Goal: Find specific page/section: Find specific page/section

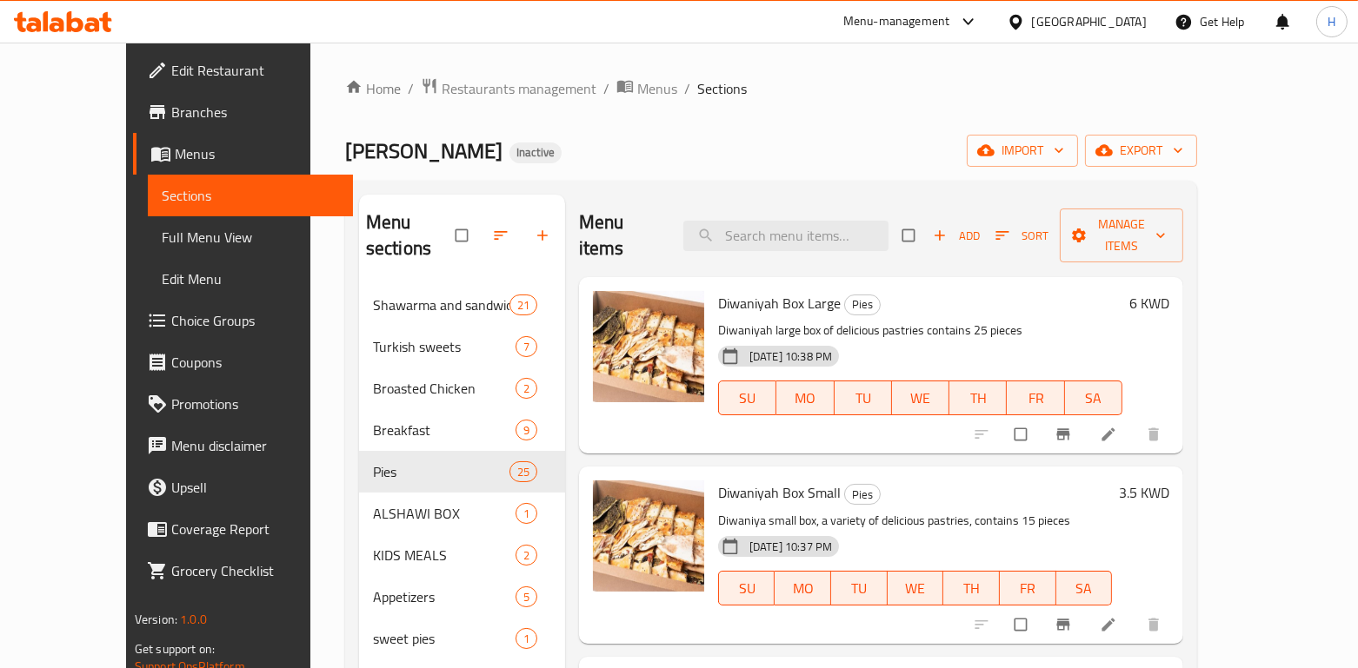
click at [993, 3] on div "Menu-management" at bounding box center [910, 22] width 163 height 42
click at [948, 28] on div "Menu-management" at bounding box center [896, 21] width 107 height 21
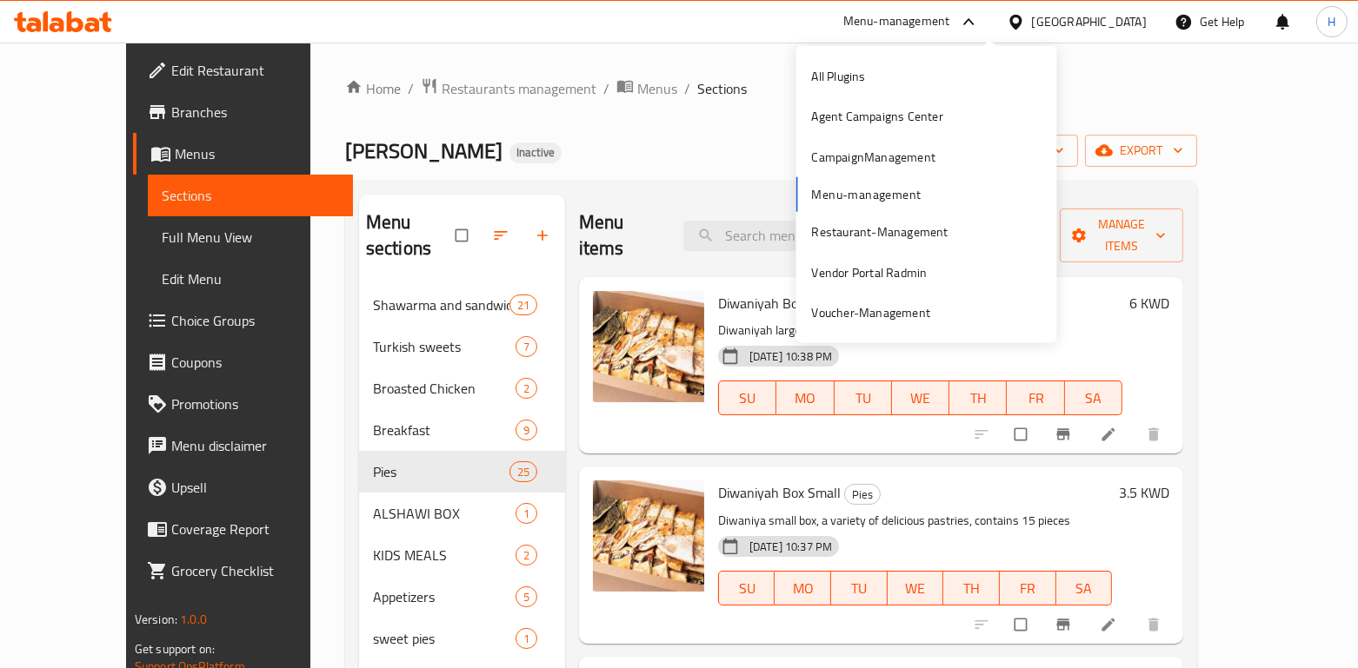
click at [662, 154] on div "Alshawi Alasiel Inactive import export" at bounding box center [771, 151] width 852 height 32
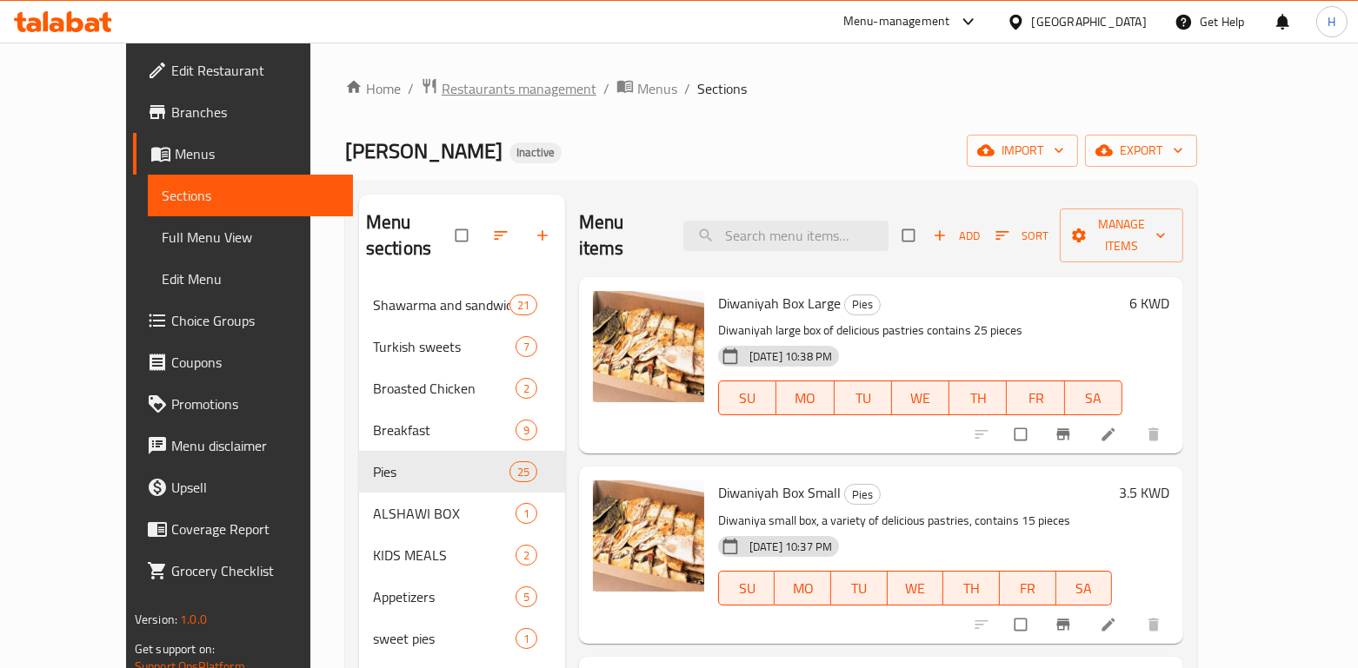
click at [482, 86] on span "Restaurants management" at bounding box center [519, 88] width 155 height 21
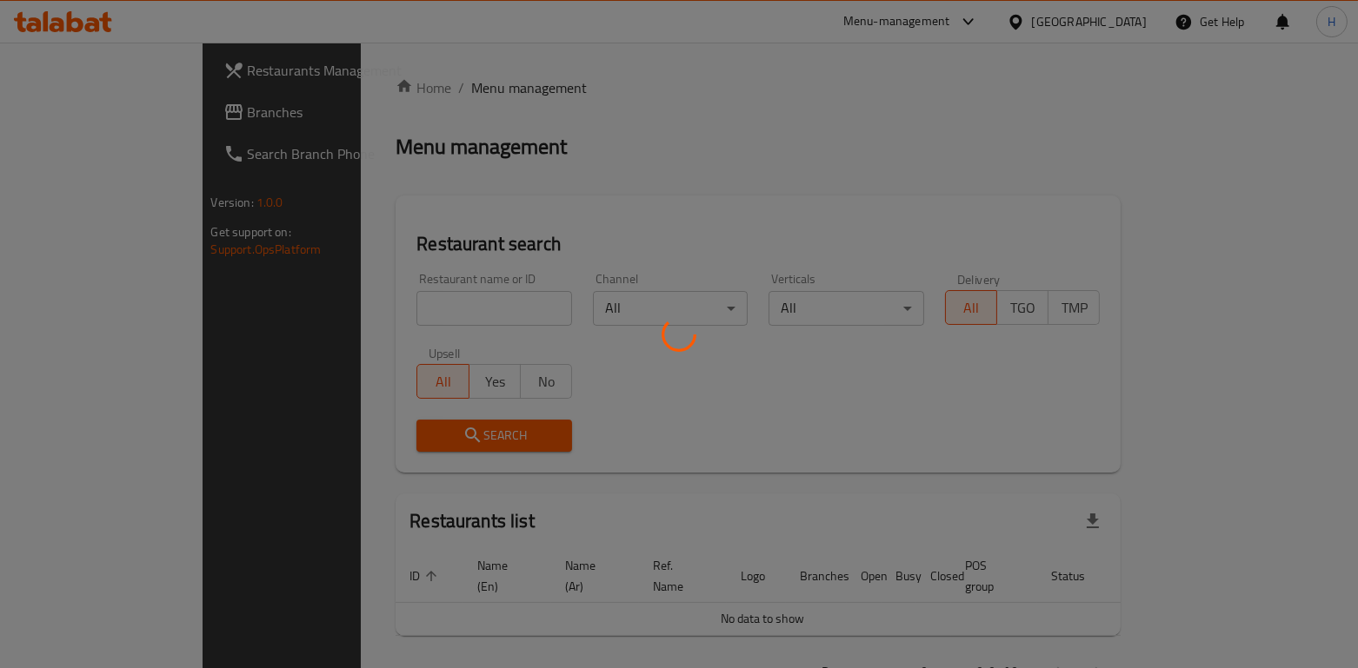
click at [349, 328] on div at bounding box center [679, 334] width 1358 height 668
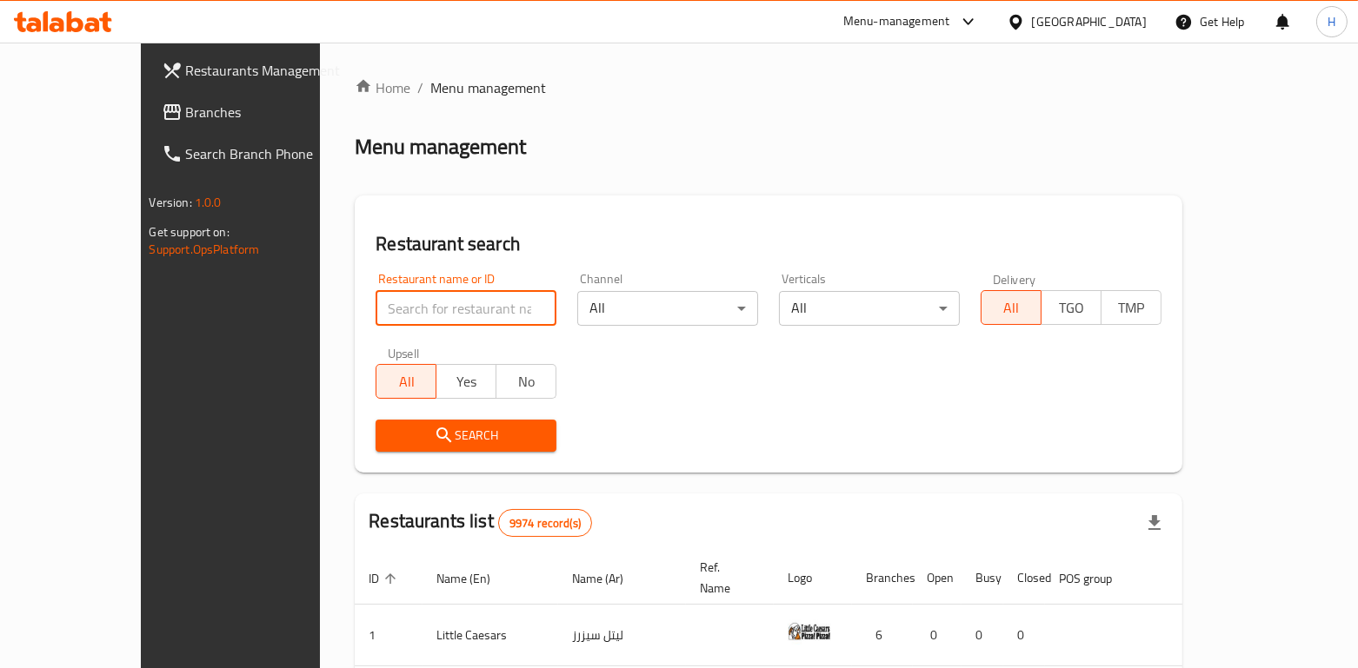
click at [376, 306] on input "search" at bounding box center [466, 308] width 181 height 35
click at [376, 315] on input "search" at bounding box center [466, 308] width 181 height 35
click button "Search" at bounding box center [466, 436] width 181 height 32
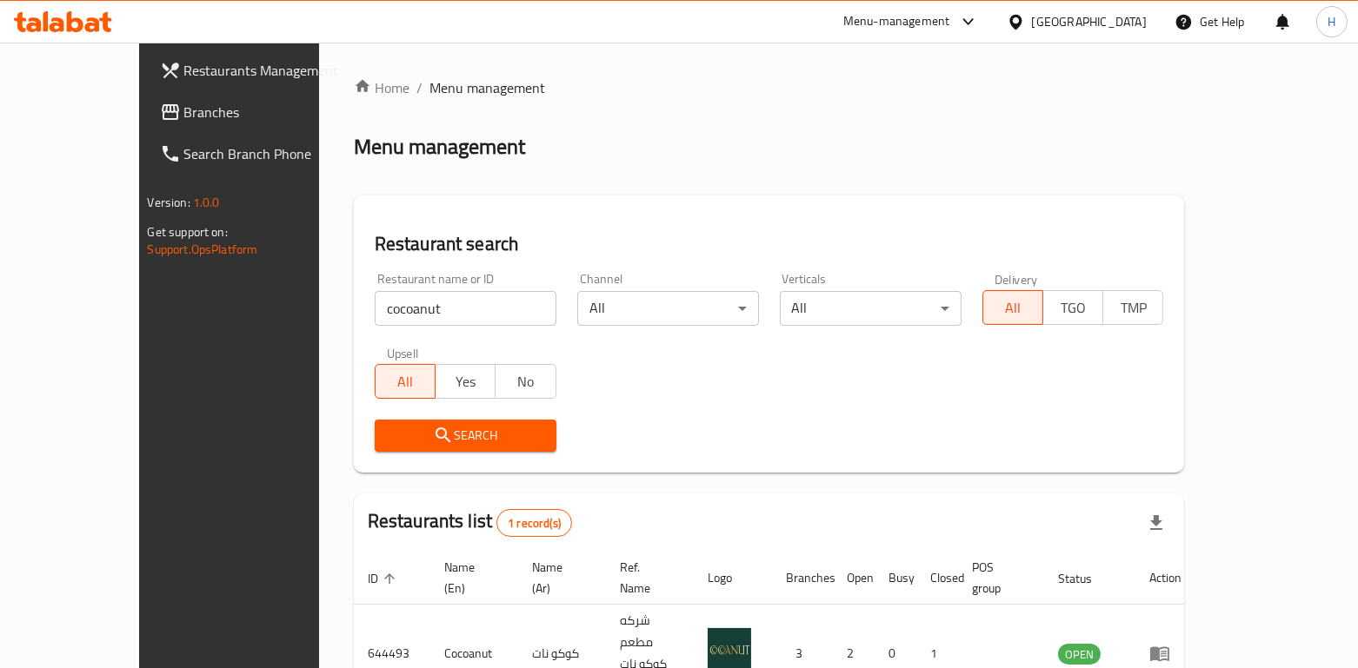
click at [725, 480] on div "Home / Menu management Menu management Restaurant search Restaurant name or ID …" at bounding box center [769, 419] width 831 height 685
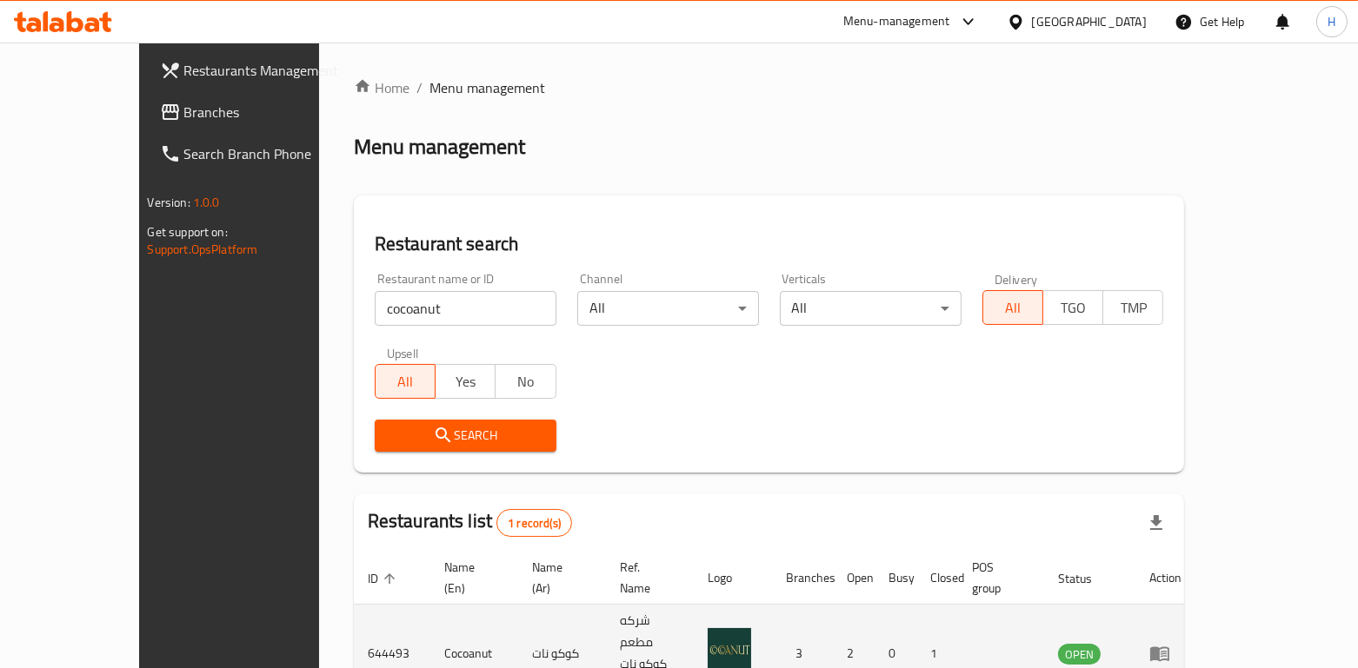
click at [430, 618] on td "Cocoanut" at bounding box center [474, 654] width 88 height 98
click at [354, 617] on td "644493" at bounding box center [392, 654] width 76 height 98
copy td "644493"
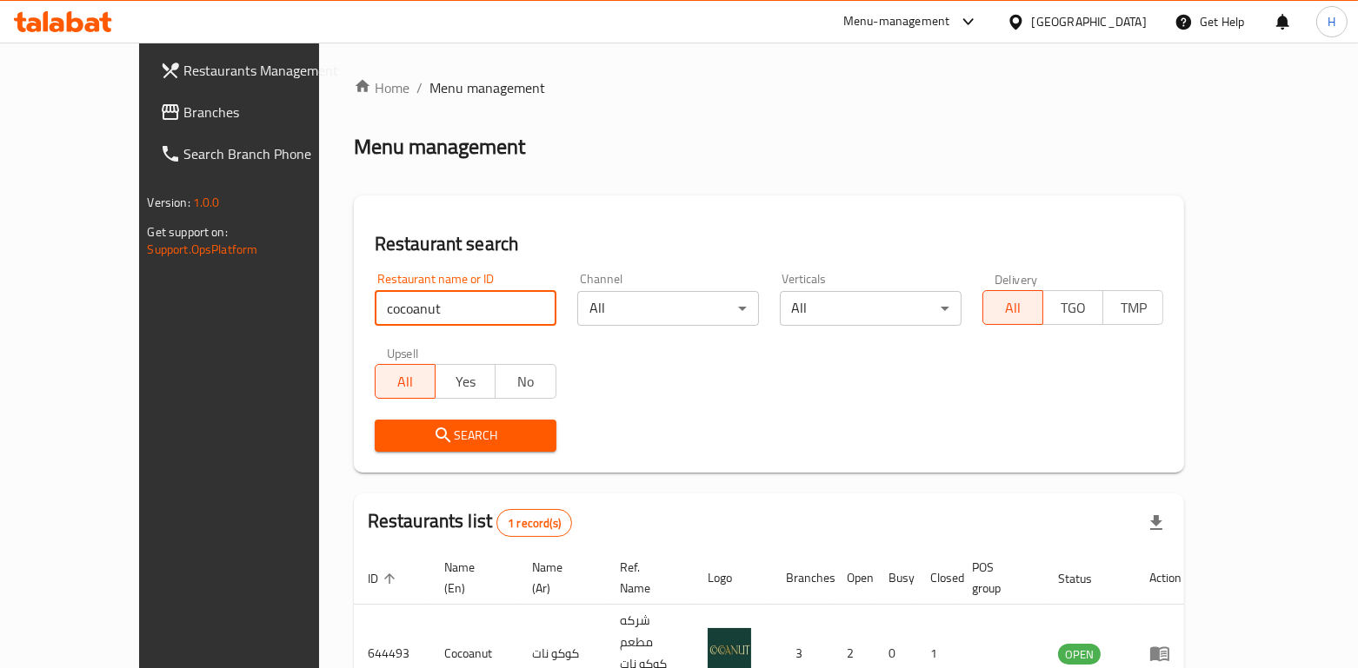
drag, startPoint x: 374, startPoint y: 304, endPoint x: 92, endPoint y: 318, distance: 282.0
click at [139, 318] on div "Restaurants Management Branches Search Branch Phone Version: 1.0.0 Get support …" at bounding box center [679, 420] width 1081 height 755
type input "Wahat Al Fawaka"
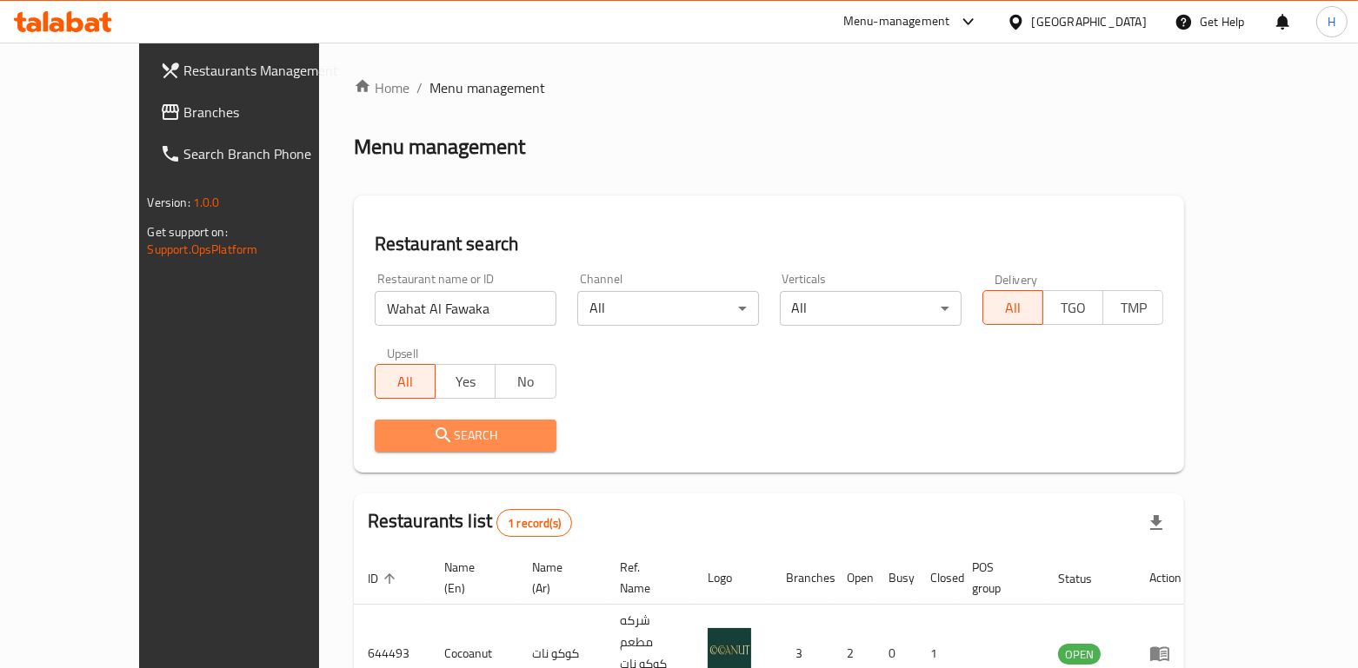
click at [389, 439] on span "Search" at bounding box center [466, 436] width 154 height 22
click at [354, 439] on div at bounding box center [679, 334] width 1358 height 668
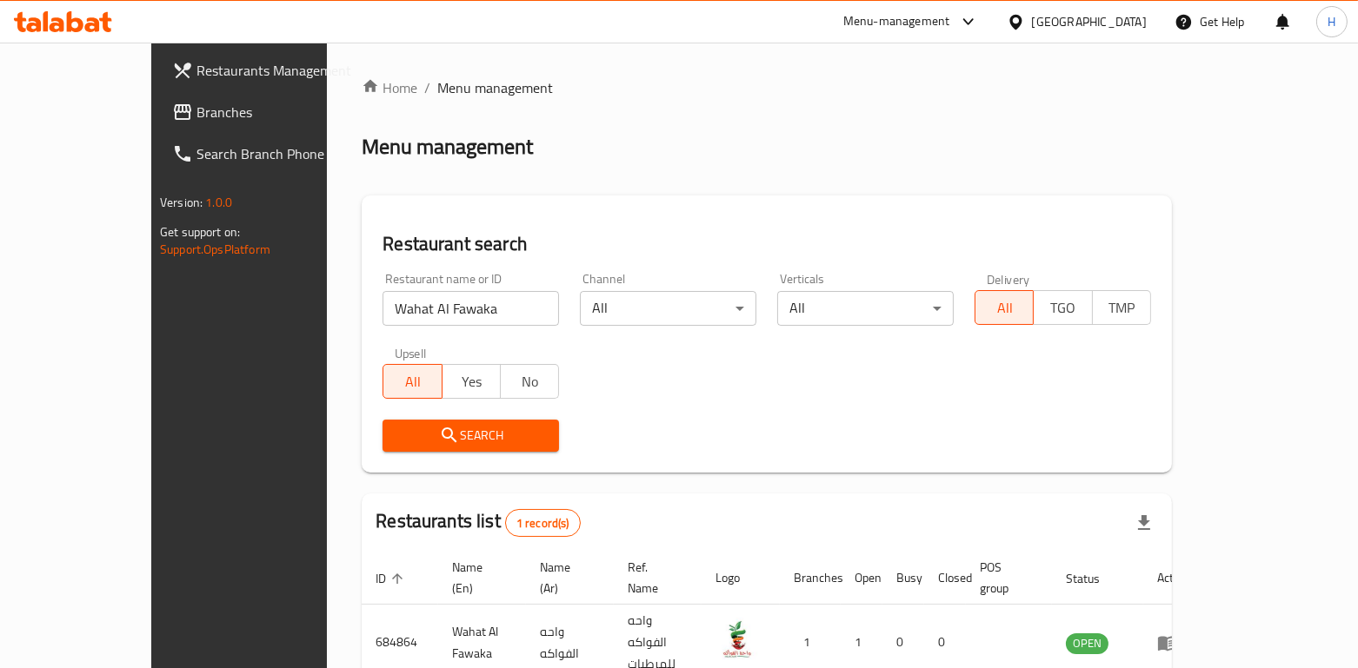
click at [755, 447] on div "Search" at bounding box center [766, 435] width 789 height 53
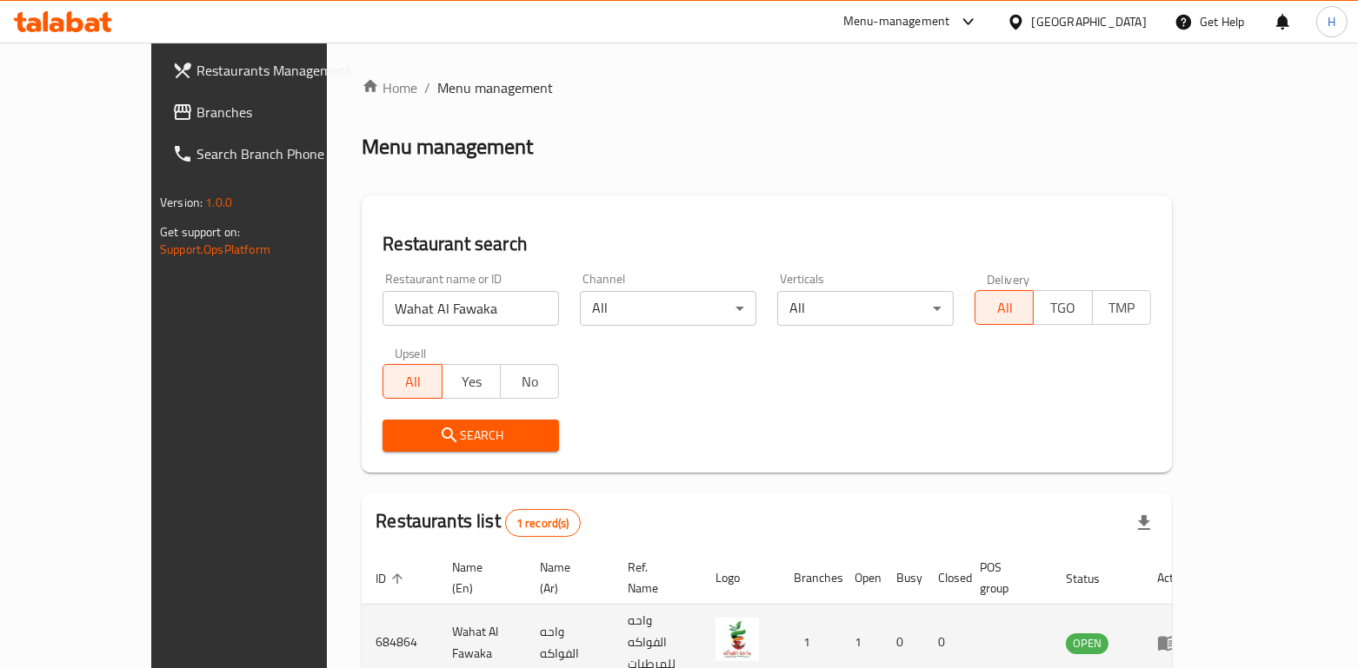
click at [438, 612] on td "Wahat Al Fawaka" at bounding box center [482, 643] width 88 height 76
click at [438, 613] on td "Wahat Al Fawaka" at bounding box center [482, 643] width 88 height 76
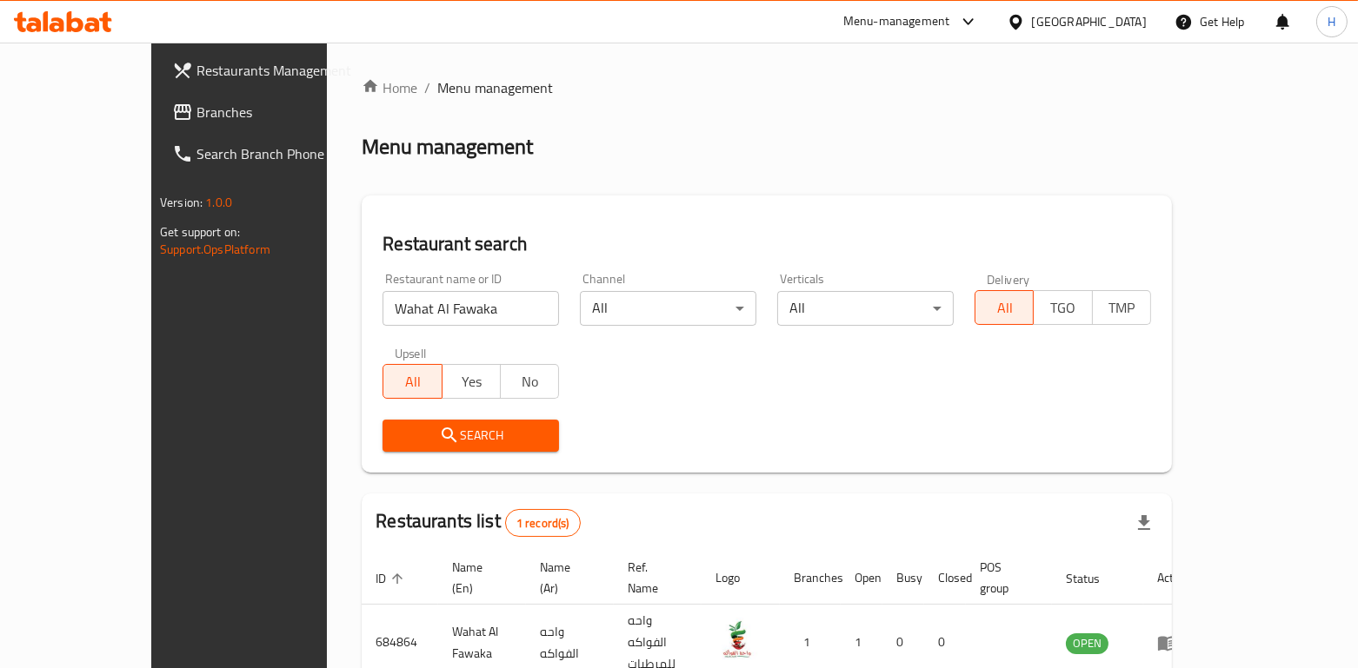
click at [444, 318] on input "Wahat Al Fawaka" at bounding box center [470, 308] width 176 height 35
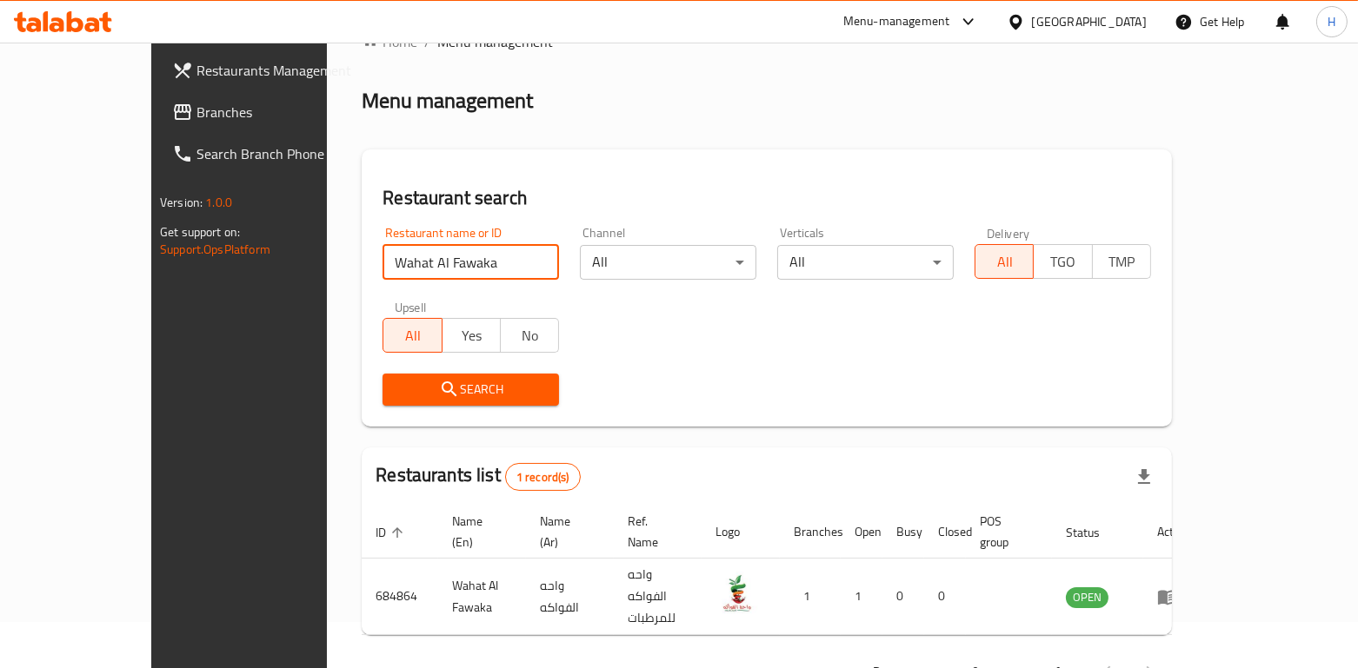
scroll to position [72, 0]
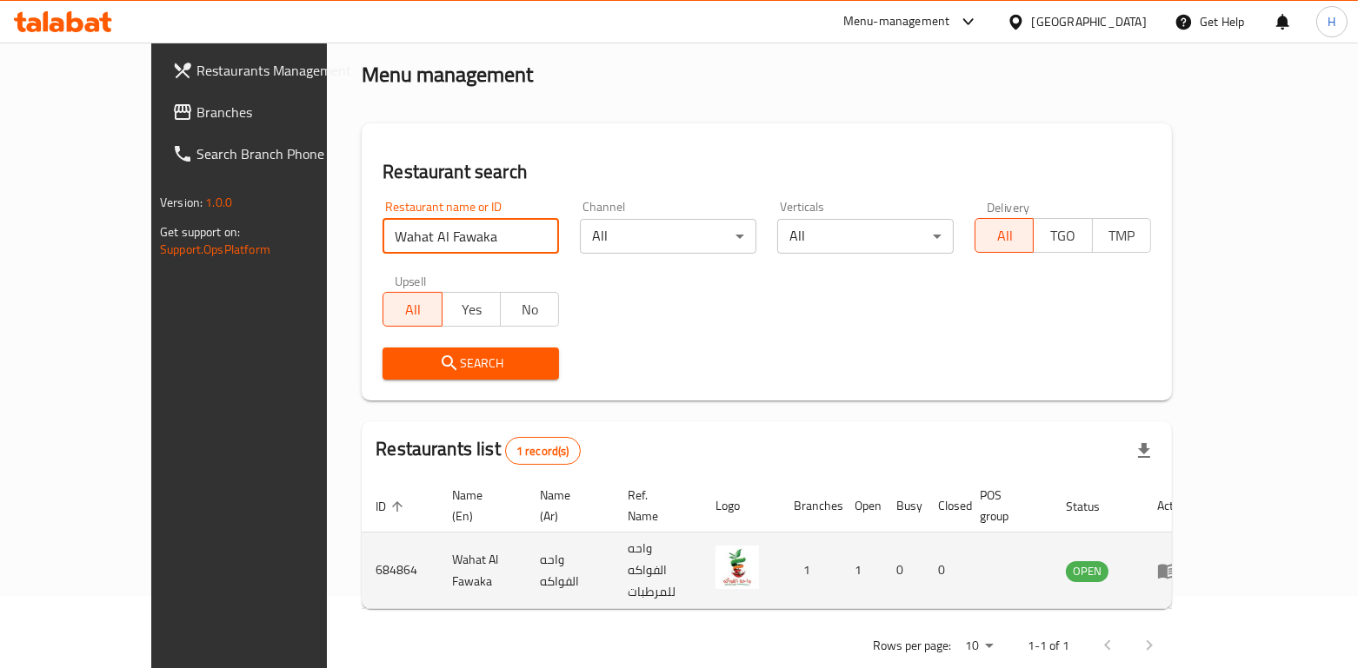
click at [438, 533] on td "Wahat Al Fawaka" at bounding box center [482, 571] width 88 height 76
click at [438, 534] on td "Wahat Al Fawaka" at bounding box center [482, 571] width 88 height 76
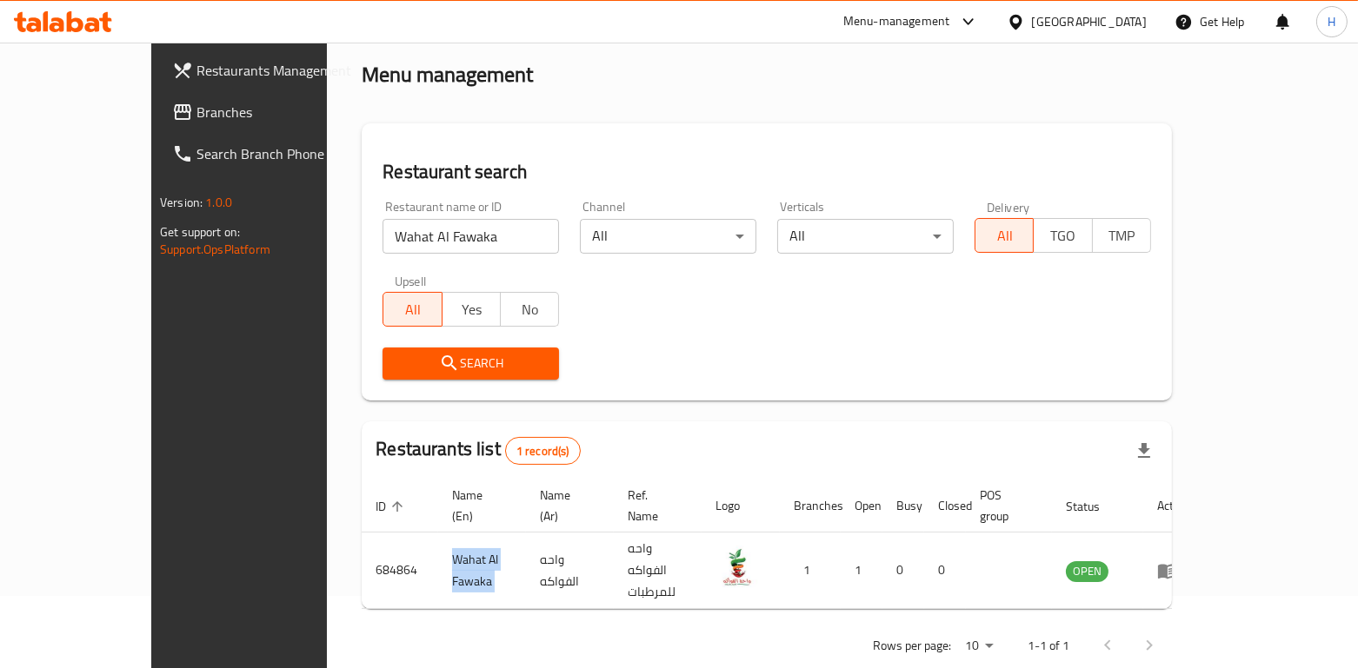
copy td "Wahat Al Fawaka"
click at [950, 11] on div "Menu-management" at bounding box center [896, 21] width 107 height 21
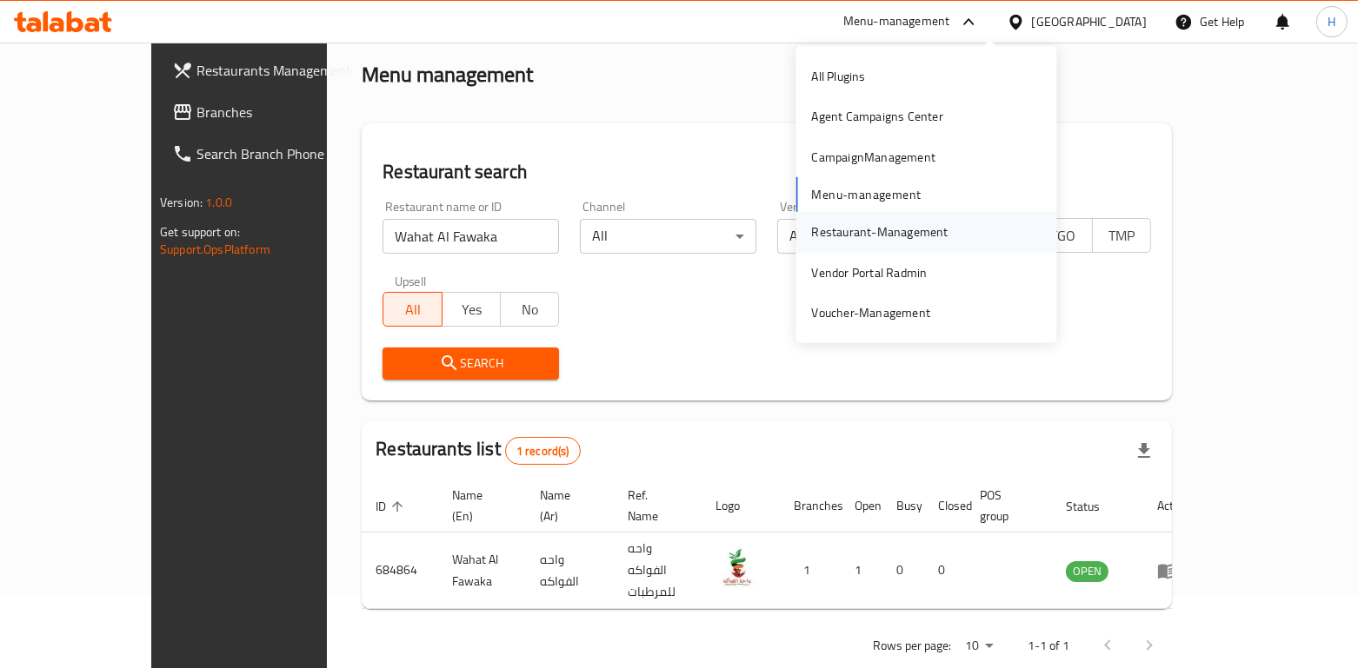
click at [859, 246] on div "Restaurant-Management" at bounding box center [879, 232] width 164 height 40
